Goal: Transaction & Acquisition: Book appointment/travel/reservation

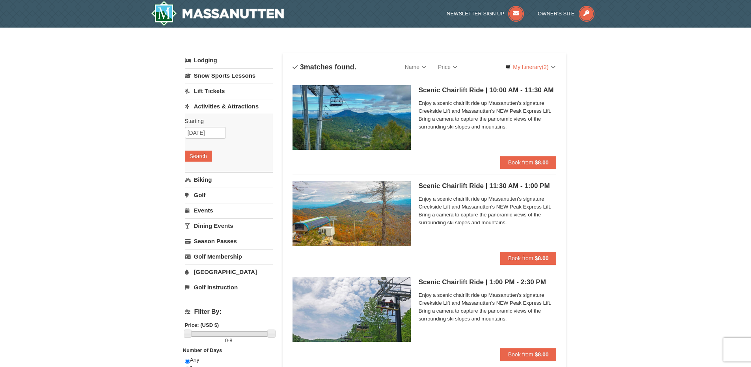
scroll to position [39, 0]
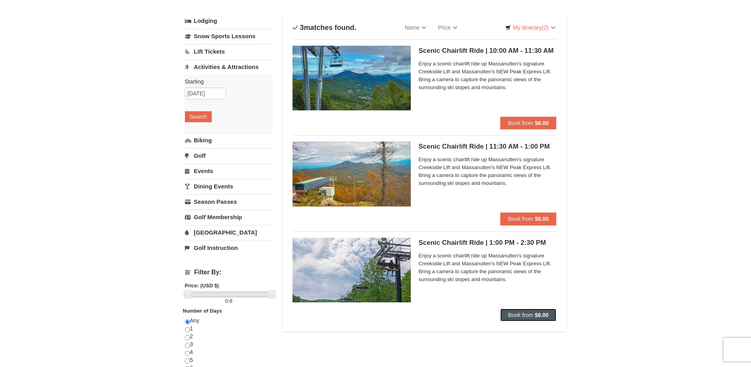
click at [516, 312] on span "Book from" at bounding box center [520, 315] width 25 height 6
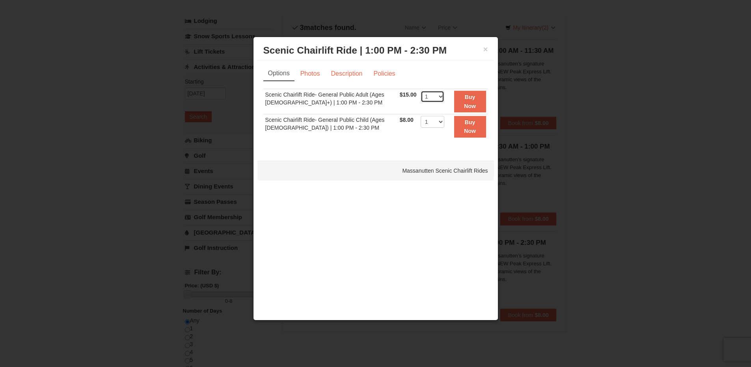
select select "2"
click at [316, 75] on link "Photos" at bounding box center [310, 73] width 30 height 15
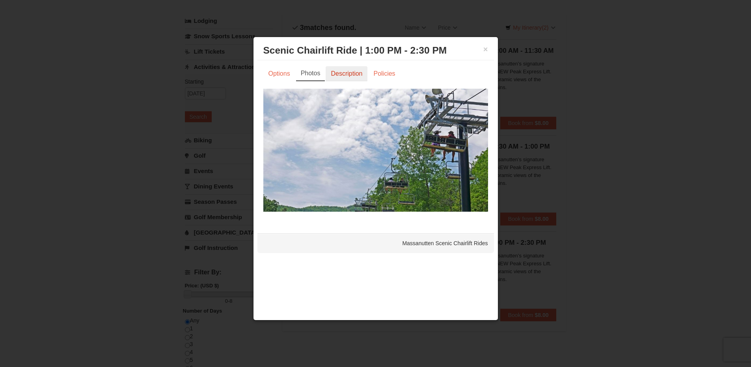
click at [347, 72] on link "Description" at bounding box center [347, 73] width 42 height 15
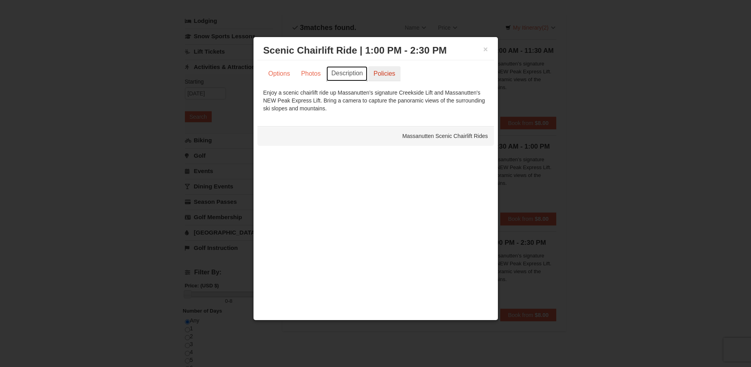
scroll to position [0, 0]
click at [388, 72] on link "Policies" at bounding box center [384, 73] width 32 height 15
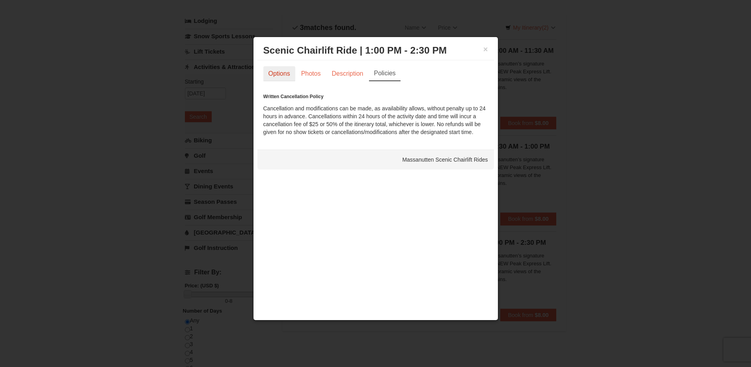
click at [287, 78] on link "Options" at bounding box center [279, 73] width 32 height 15
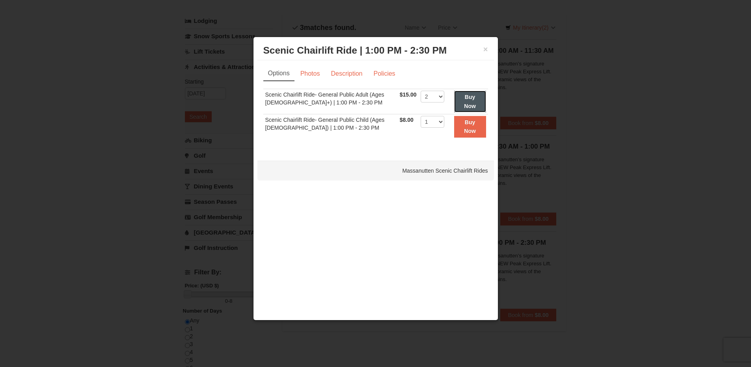
click at [470, 104] on strong "Buy Now" at bounding box center [470, 101] width 12 height 15
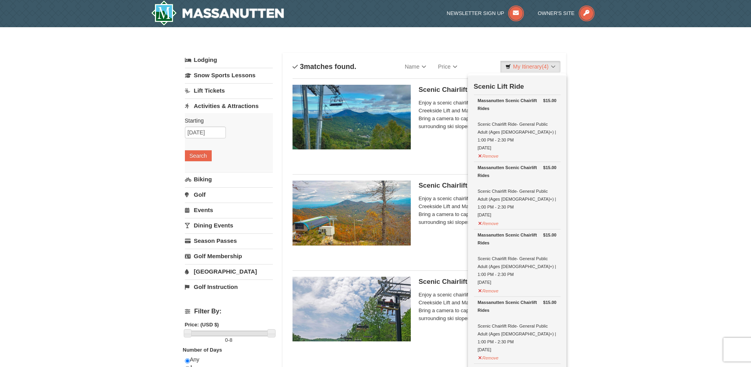
scroll to position [2, 0]
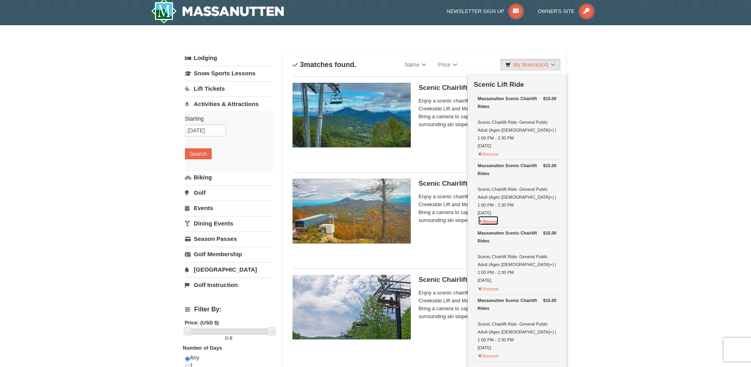
click at [487, 216] on button "Remove" at bounding box center [488, 221] width 21 height 10
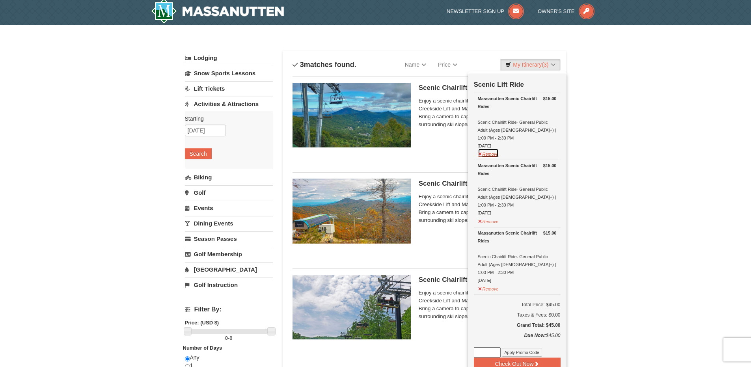
click at [491, 148] on button "Remove" at bounding box center [488, 153] width 21 height 10
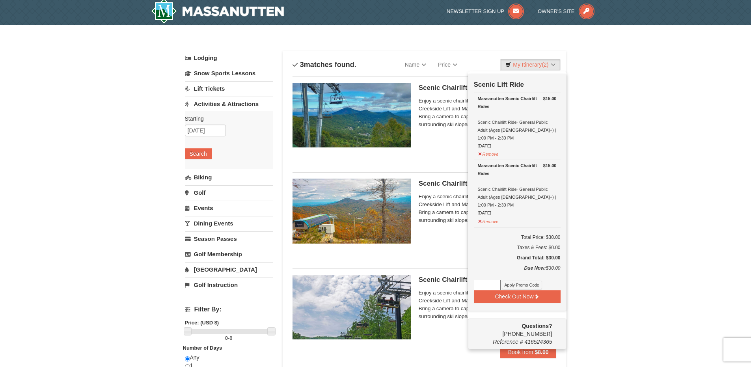
scroll to position [42, 0]
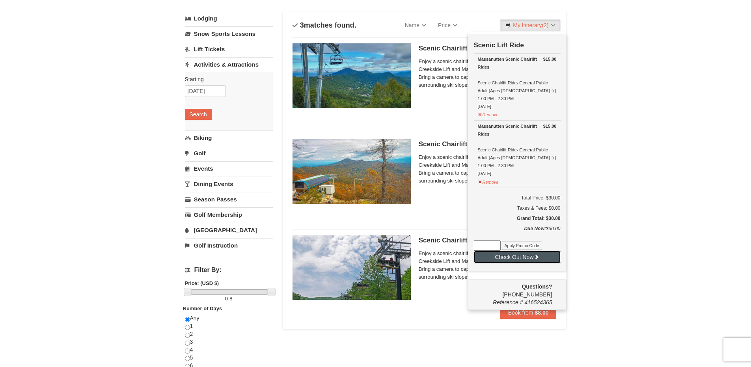
click at [542, 251] on button "Check Out Now" at bounding box center [517, 257] width 87 height 13
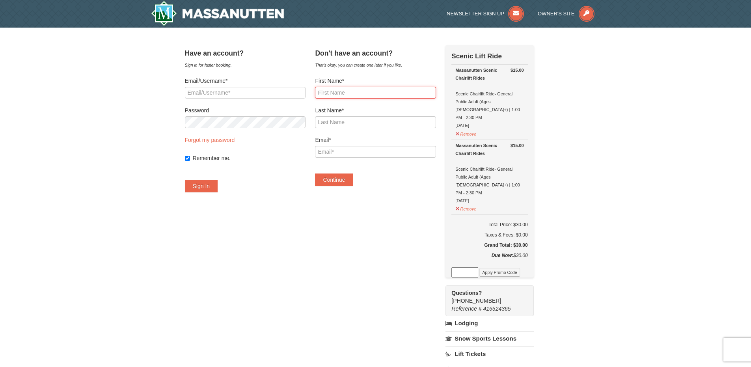
click at [348, 97] on input "First Name*" at bounding box center [375, 93] width 121 height 12
type input "Apiluck"
type input "Kongsomboonvech"
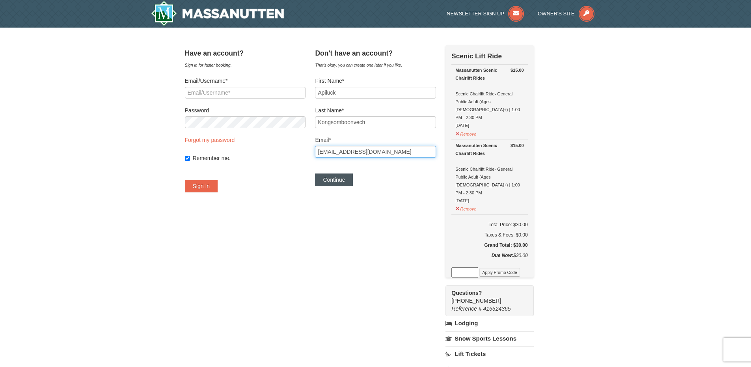
type input "akongsomboonvech@gmail.com"
click at [353, 179] on button "Continue" at bounding box center [334, 180] width 38 height 13
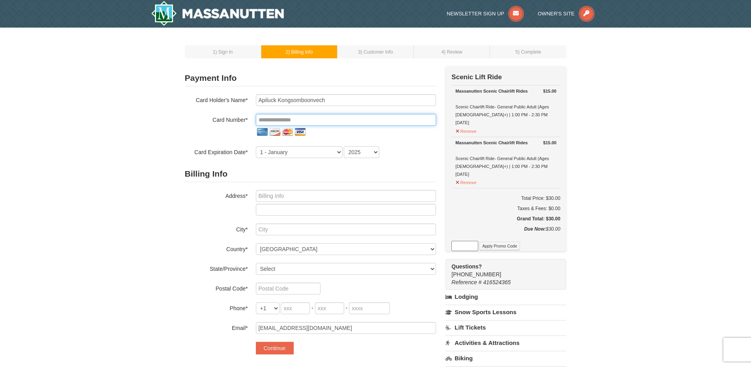
click at [345, 123] on input "tel" at bounding box center [346, 120] width 180 height 12
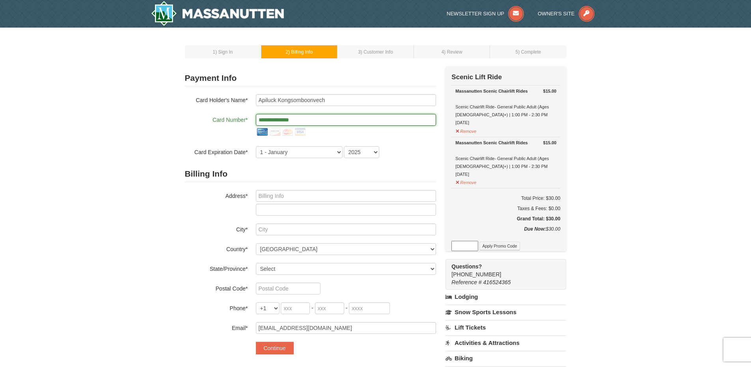
type input "**********"
select select "10"
select select "2029"
click at [327, 199] on input "text" at bounding box center [346, 196] width 180 height 12
type input "251 Chapel St"
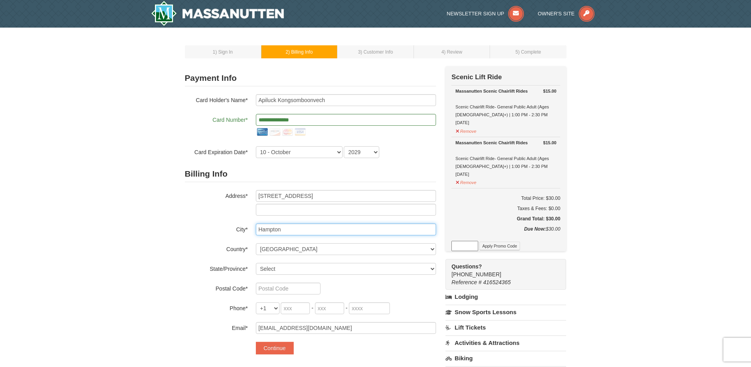
type input "Hampton"
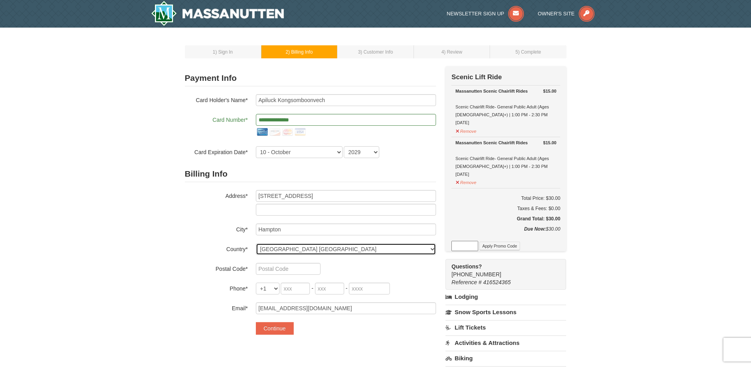
select select "US"
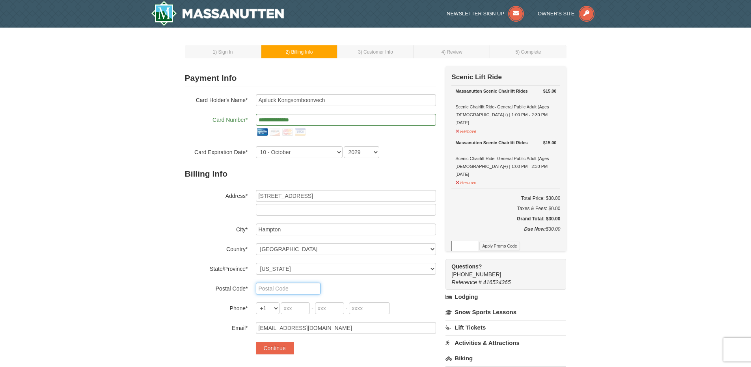
select select "VA"
type input "23669"
type input "720"
type input "400"
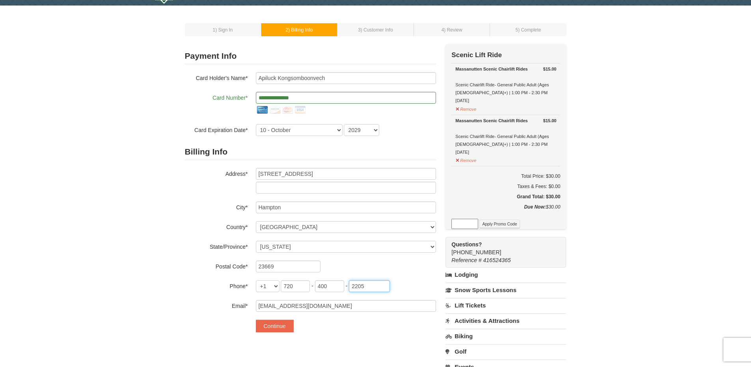
scroll to position [78, 0]
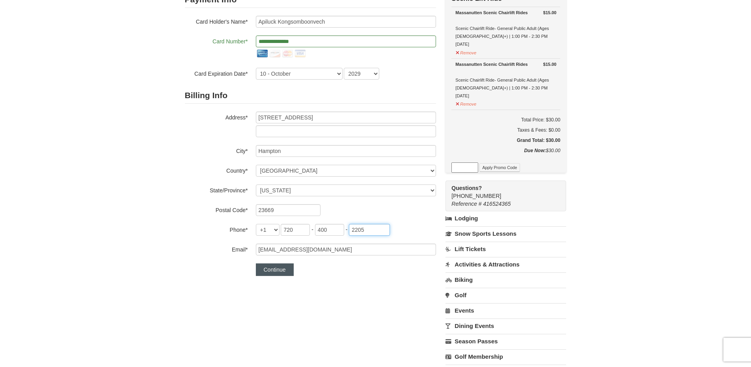
type input "2205"
click at [282, 269] on button "Continue" at bounding box center [275, 269] width 38 height 13
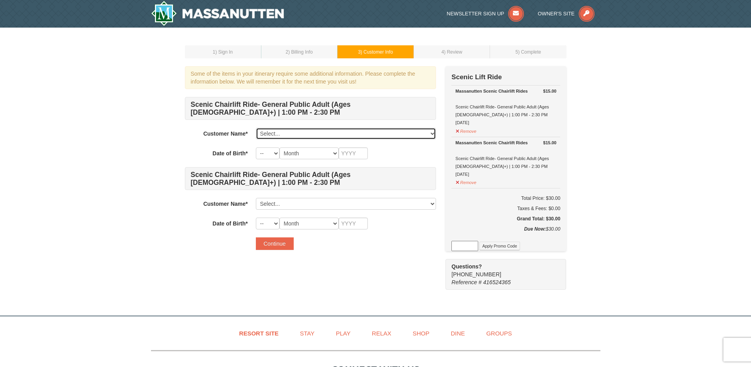
select select "28353074"
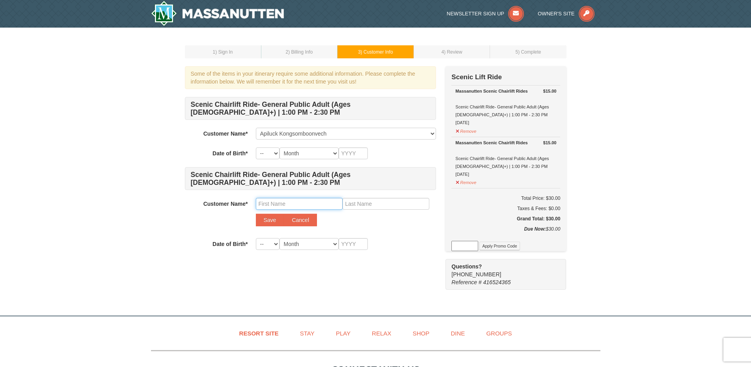
click at [294, 204] on input "text" at bounding box center [299, 204] width 87 height 12
type input "Kimaleen"
type input "Tran"
select select "15"
select select "02"
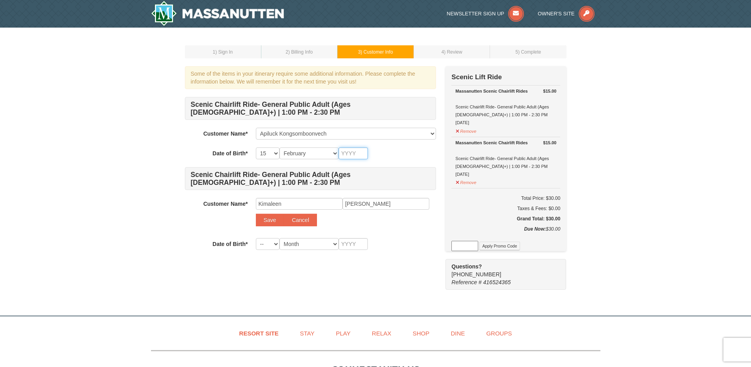
click at [357, 157] on input "text" at bounding box center [353, 153] width 29 height 12
type input "1995"
select select "12"
select select "08"
click at [362, 240] on input "text" at bounding box center [353, 244] width 29 height 12
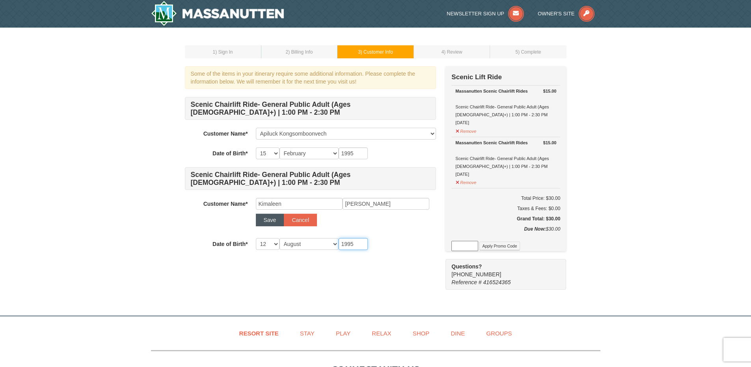
type input "1995"
click at [272, 220] on button "Save" at bounding box center [270, 220] width 28 height 13
select select
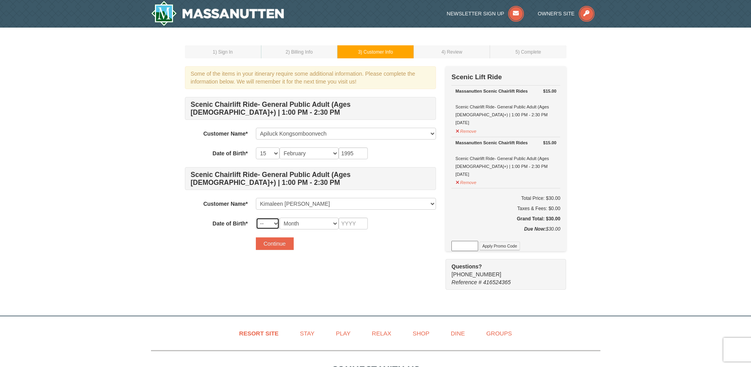
select select "12"
select select "08"
click at [355, 222] on input "text" at bounding box center [353, 224] width 29 height 12
type input "1995"
click at [291, 244] on button "Continue" at bounding box center [275, 243] width 38 height 13
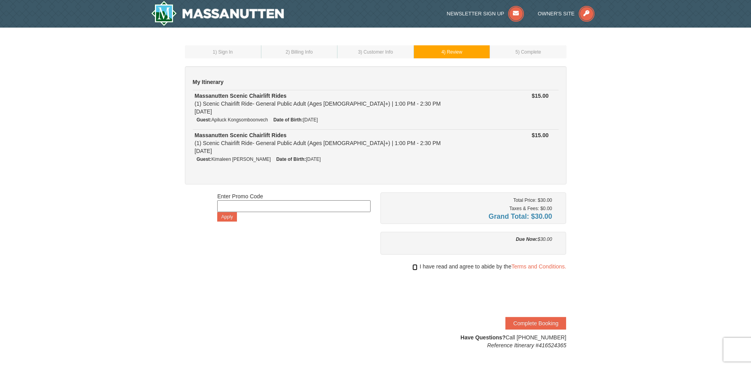
click at [412, 268] on input "checkbox" at bounding box center [414, 267] width 5 height 6
checkbox input "true"
click at [559, 323] on button "Complete Booking" at bounding box center [536, 323] width 61 height 13
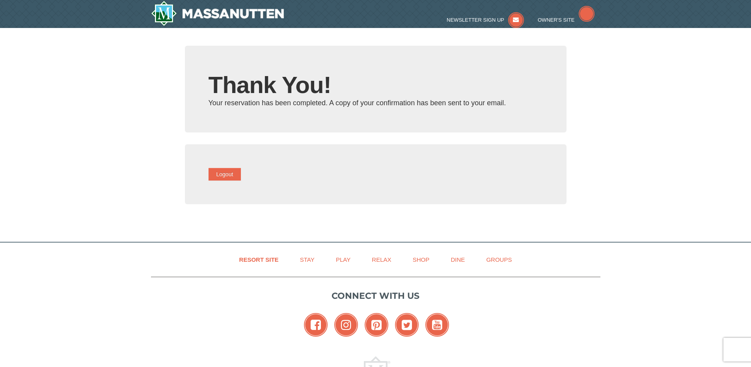
type input "[EMAIL_ADDRESS][DOMAIN_NAME]"
